Goal: Task Accomplishment & Management: Use online tool/utility

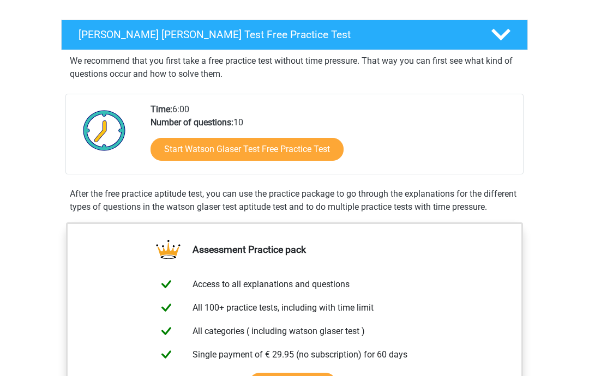
scroll to position [148, 0]
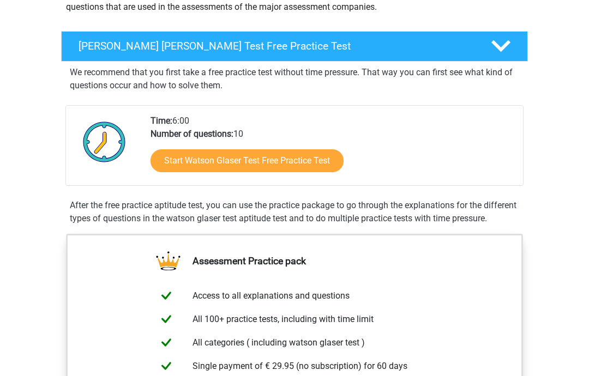
click at [296, 166] on link "Start Watson Glaser Test Free Practice Test" at bounding box center [247, 160] width 193 height 23
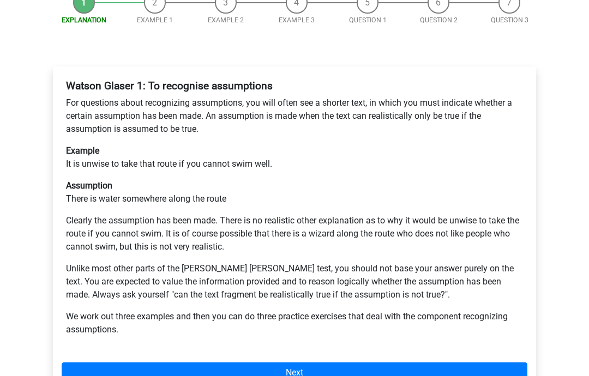
scroll to position [180, 0]
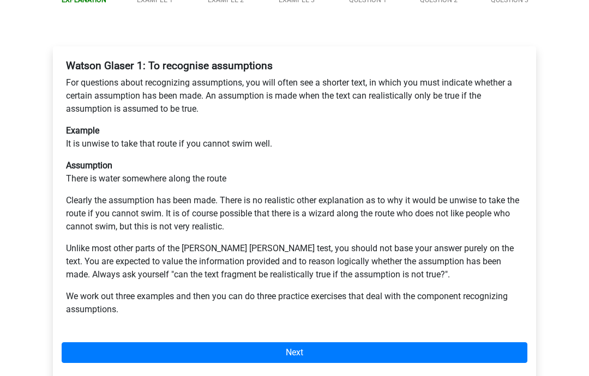
click at [496, 343] on link "Next" at bounding box center [295, 353] width 466 height 21
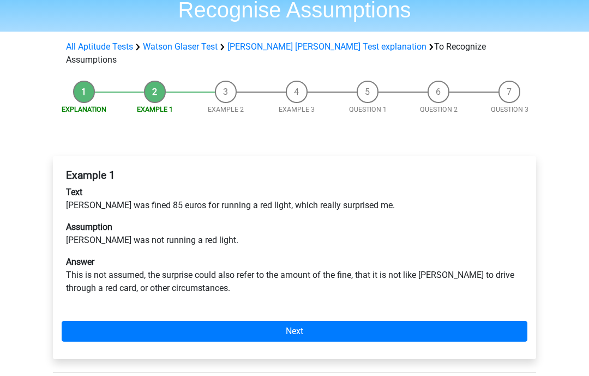
scroll to position [73, 0]
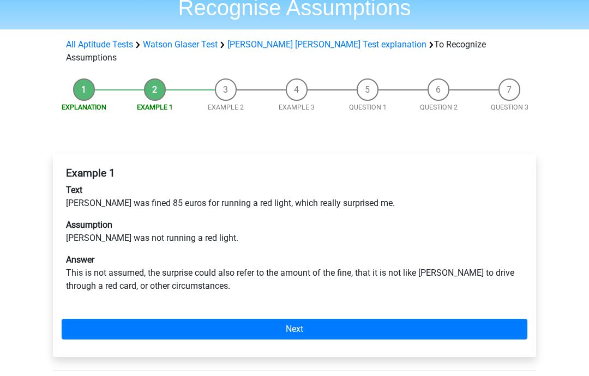
click at [304, 320] on link "Next" at bounding box center [295, 330] width 466 height 21
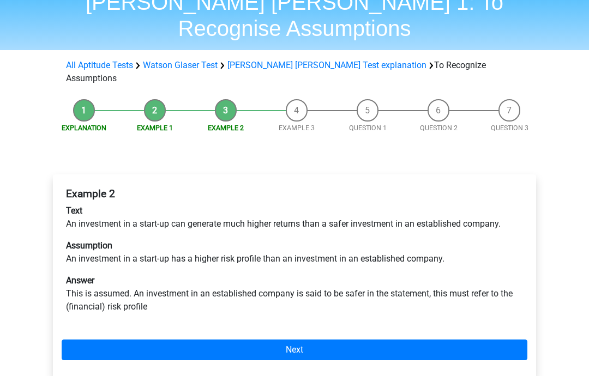
scroll to position [51, 0]
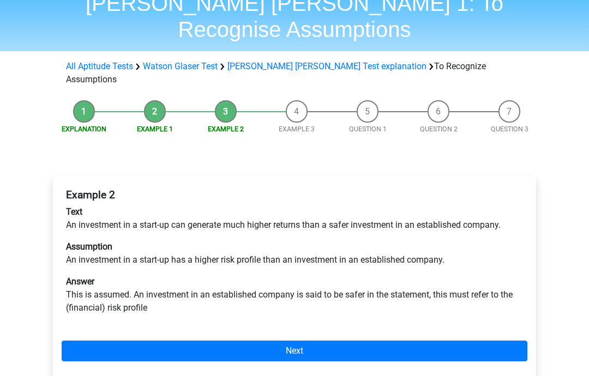
click at [314, 341] on link "Next" at bounding box center [295, 351] width 466 height 21
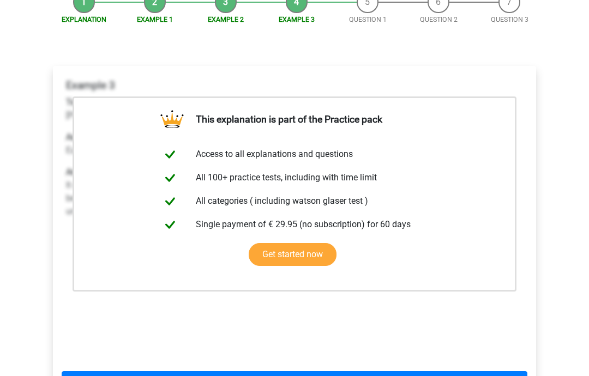
scroll to position [210, 0]
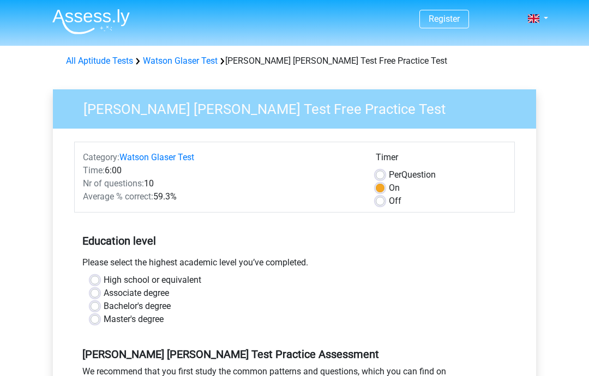
scroll to position [176, 0]
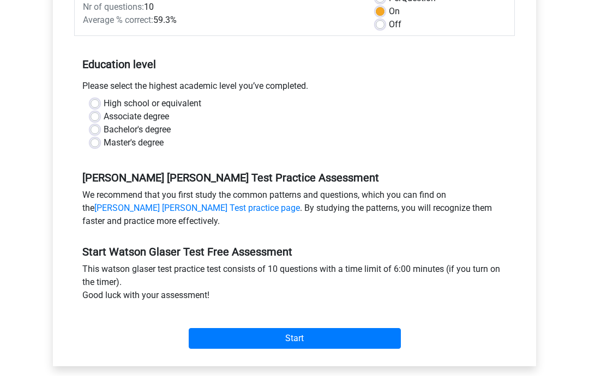
click at [193, 101] on label "High school or equivalent" at bounding box center [153, 104] width 98 height 13
click at [99, 101] on input "High school or equivalent" at bounding box center [95, 103] width 9 height 11
radio input "true"
click at [324, 335] on input "Start" at bounding box center [295, 339] width 212 height 21
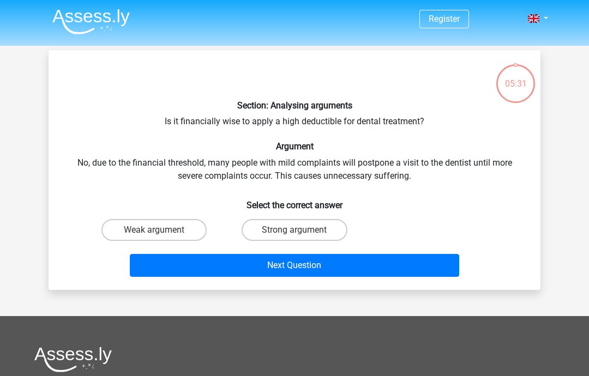
click at [328, 227] on label "Strong argument" at bounding box center [294, 230] width 105 height 22
click at [302, 230] on input "Strong argument" at bounding box center [298, 233] width 7 height 7
radio input "true"
click at [332, 269] on button "Next Question" at bounding box center [295, 265] width 330 height 23
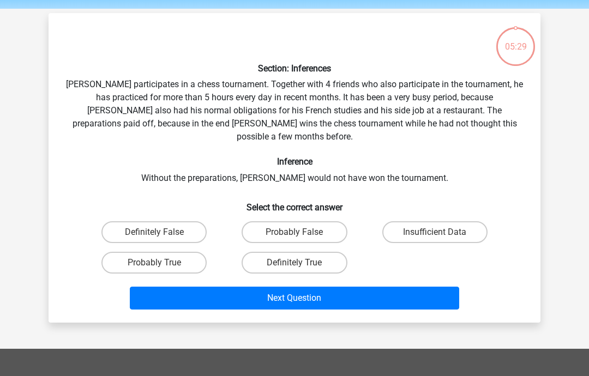
scroll to position [50, 0]
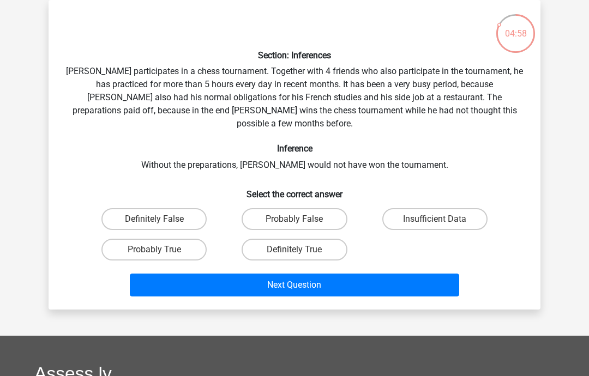
click at [176, 239] on label "Probably True" at bounding box center [153, 250] width 105 height 22
click at [161, 250] on input "Probably True" at bounding box center [157, 253] width 7 height 7
radio input "true"
click at [368, 274] on button "Next Question" at bounding box center [295, 285] width 330 height 23
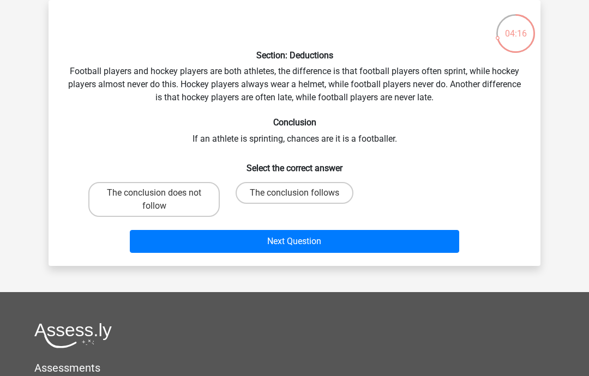
click at [170, 213] on label "The conclusion does not follow" at bounding box center [153, 199] width 131 height 35
click at [161, 200] on input "The conclusion does not follow" at bounding box center [157, 196] width 7 height 7
radio input "true"
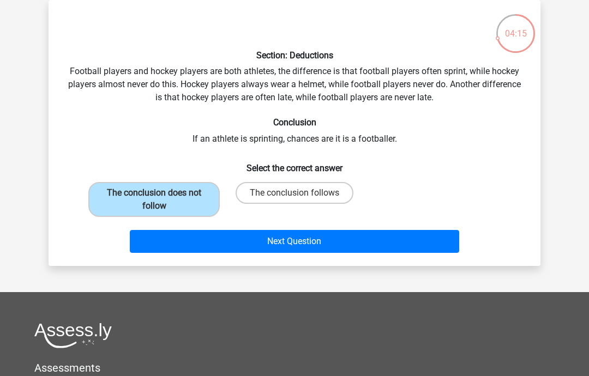
click at [329, 193] on label "The conclusion follows" at bounding box center [295, 193] width 118 height 22
click at [302, 193] on input "The conclusion follows" at bounding box center [298, 196] width 7 height 7
radio input "true"
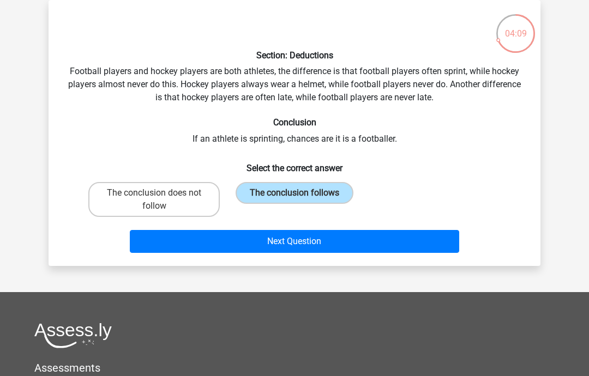
click at [302, 253] on button "Next Question" at bounding box center [295, 241] width 330 height 23
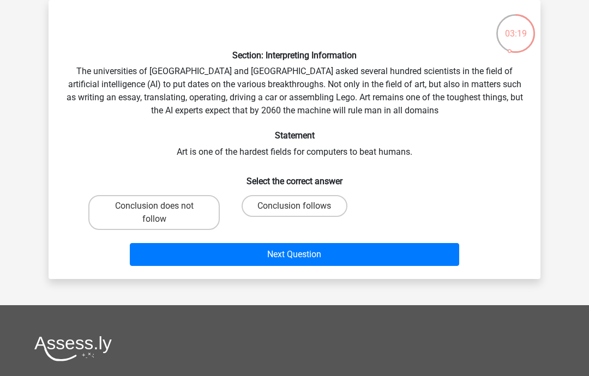
click at [301, 208] on input "Conclusion follows" at bounding box center [298, 209] width 7 height 7
radio input "true"
click at [291, 256] on button "Next Question" at bounding box center [295, 254] width 330 height 23
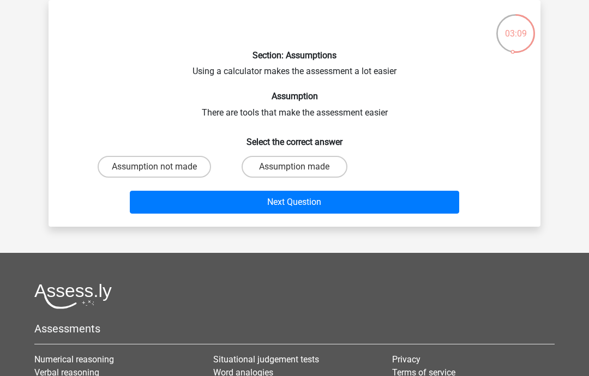
click at [326, 170] on label "Assumption made" at bounding box center [294, 167] width 105 height 22
click at [302, 170] on input "Assumption made" at bounding box center [298, 170] width 7 height 7
radio input "true"
click at [317, 208] on button "Next Question" at bounding box center [295, 202] width 330 height 23
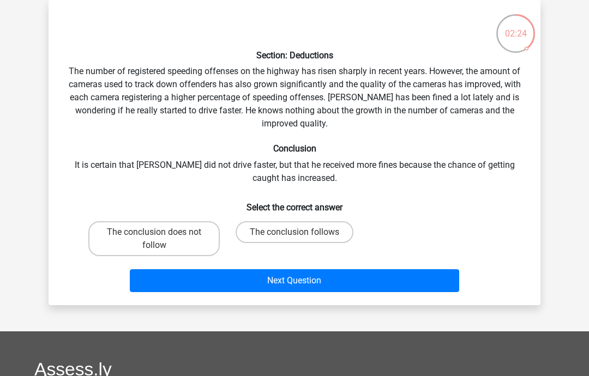
click at [190, 241] on label "The conclusion does not follow" at bounding box center [153, 238] width 131 height 35
click at [161, 239] on input "The conclusion does not follow" at bounding box center [157, 235] width 7 height 7
radio input "true"
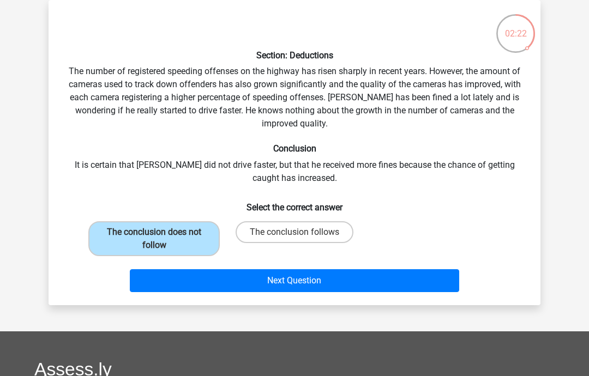
click at [273, 284] on button "Next Question" at bounding box center [295, 280] width 330 height 23
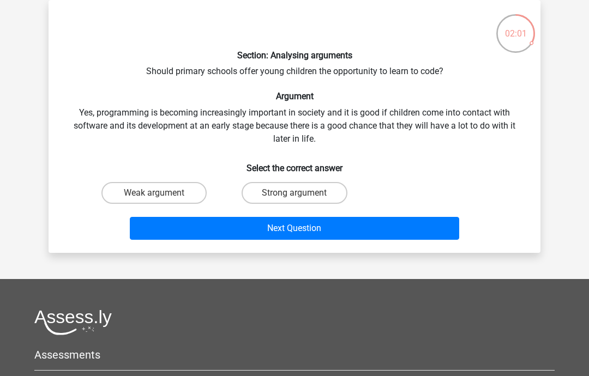
click at [332, 191] on label "Strong argument" at bounding box center [294, 193] width 105 height 22
click at [302, 193] on input "Strong argument" at bounding box center [298, 196] width 7 height 7
radio input "true"
click at [315, 230] on button "Next Question" at bounding box center [295, 228] width 330 height 23
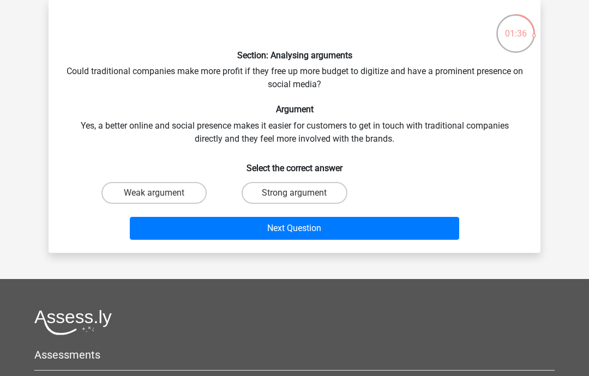
click at [313, 190] on label "Strong argument" at bounding box center [294, 193] width 105 height 22
click at [302, 193] on input "Strong argument" at bounding box center [298, 196] width 7 height 7
radio input "true"
click at [346, 223] on button "Next Question" at bounding box center [295, 228] width 330 height 23
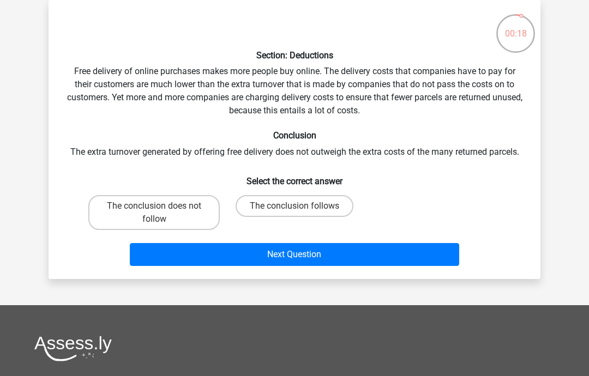
click at [190, 212] on label "The conclusion does not follow" at bounding box center [153, 212] width 131 height 35
click at [161, 212] on input "The conclusion does not follow" at bounding box center [157, 209] width 7 height 7
radio input "true"
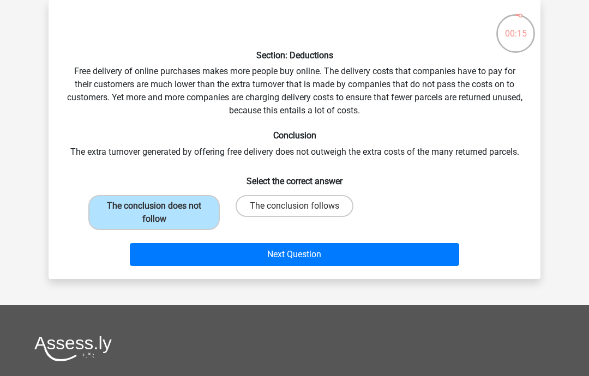
click at [301, 254] on button "Next Question" at bounding box center [295, 254] width 330 height 23
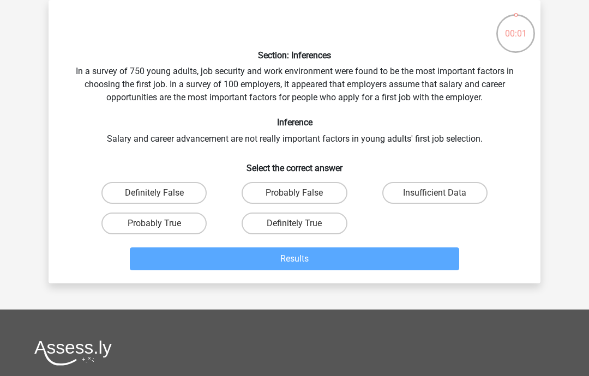
click at [187, 194] on label "Definitely False" at bounding box center [153, 193] width 105 height 22
click at [161, 194] on input "Definitely False" at bounding box center [157, 196] width 7 height 7
radio input "true"
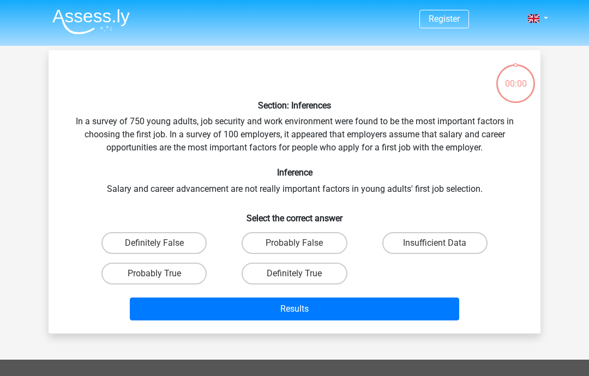
scroll to position [50, 0]
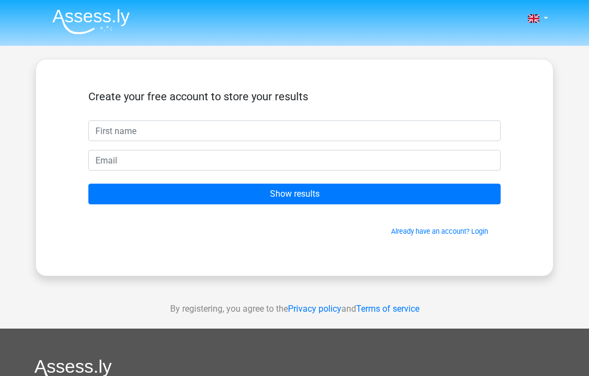
click at [465, 235] on link "Already have an account? Login" at bounding box center [439, 231] width 97 height 8
